Goal: Browse casually

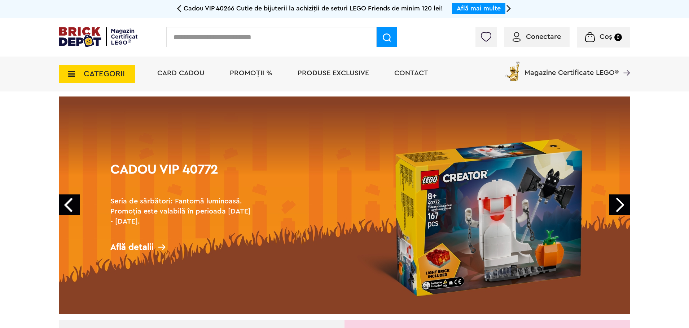
click at [235, 138] on link "Cadou VIP 40772 Seria de sărbători: Fantomă luminoasă. Promoția este valabilă î…" at bounding box center [344, 206] width 570 height 218
